Goal: Task Accomplishment & Management: Use online tool/utility

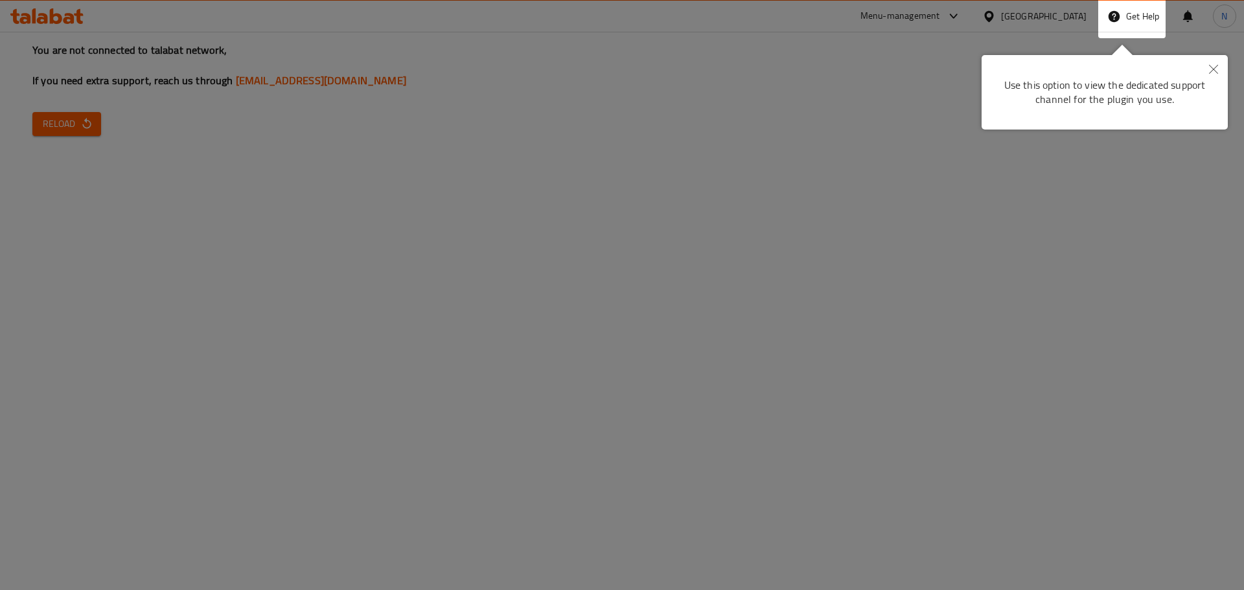
click at [73, 134] on div at bounding box center [622, 295] width 1244 height 590
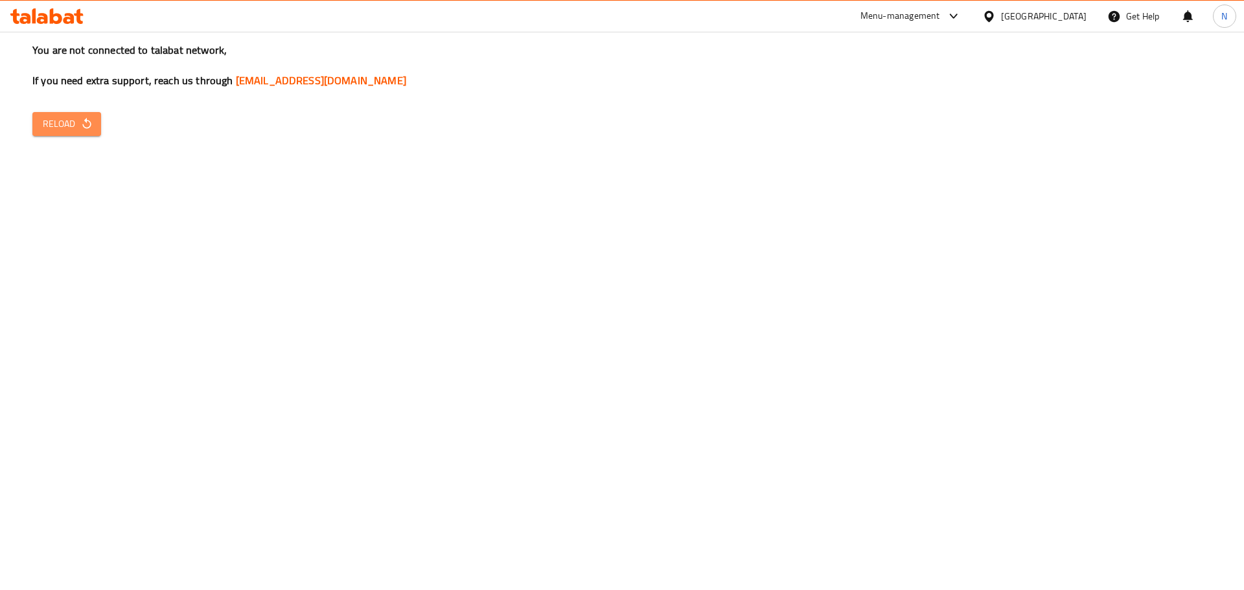
click at [73, 133] on button "Reload" at bounding box center [66, 124] width 69 height 24
